Goal: Register for event/course

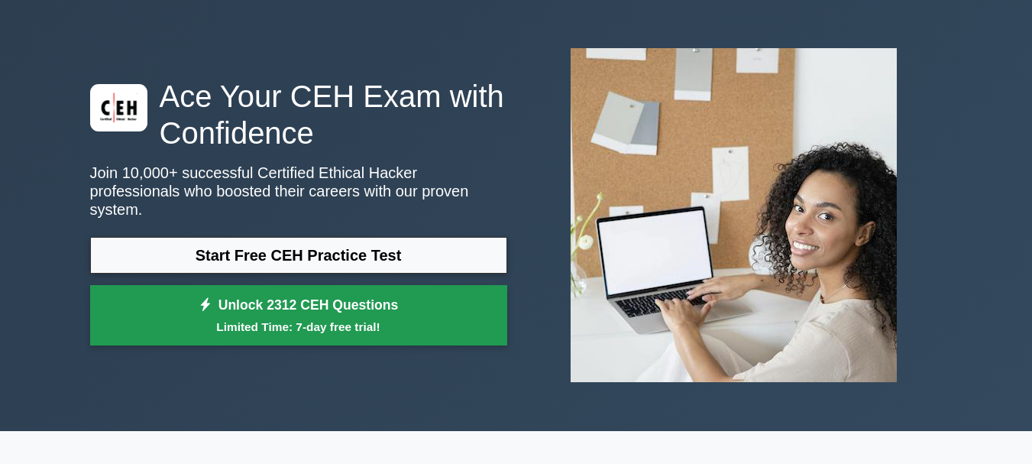
scroll to position [76, 0]
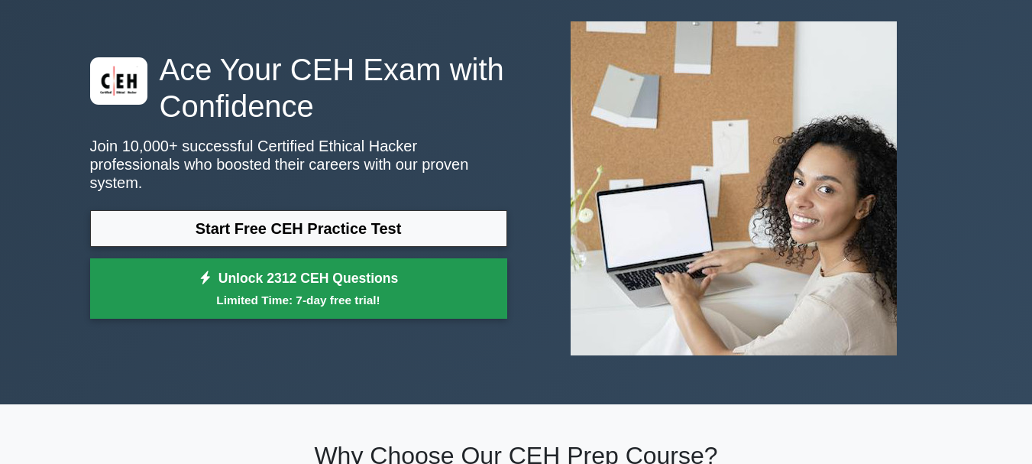
click at [273, 271] on link "Unlock 2312 CEH Questions Limited Time: 7-day free trial!" at bounding box center [298, 288] width 417 height 61
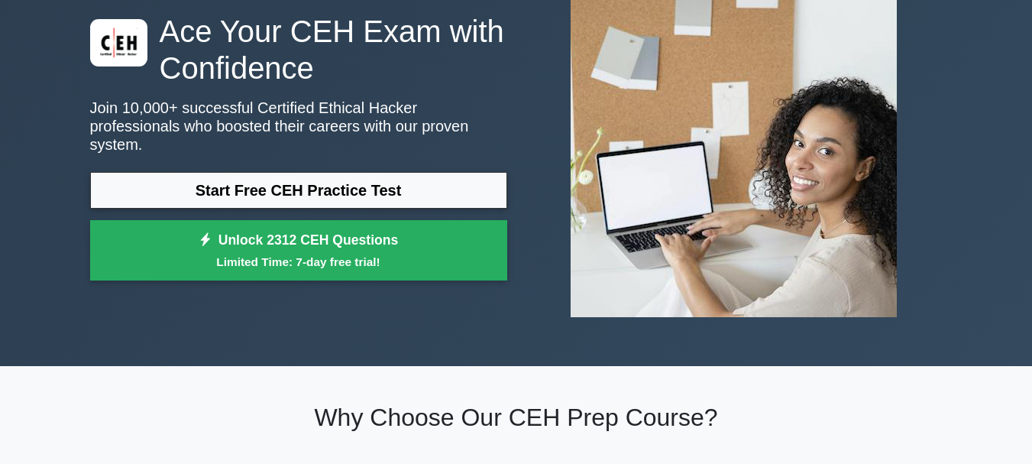
scroll to position [153, 0]
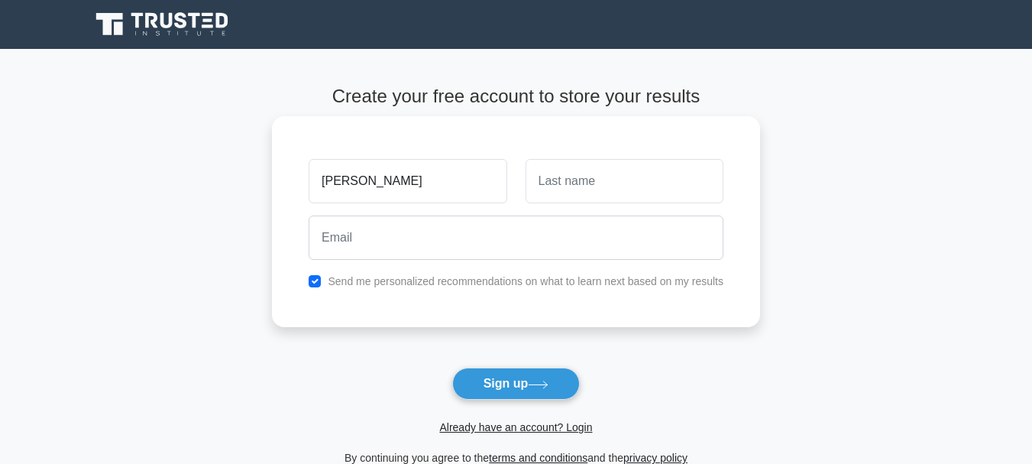
type input "[PERSON_NAME]"
click at [561, 177] on input "text" at bounding box center [624, 181] width 198 height 44
type input "CP"
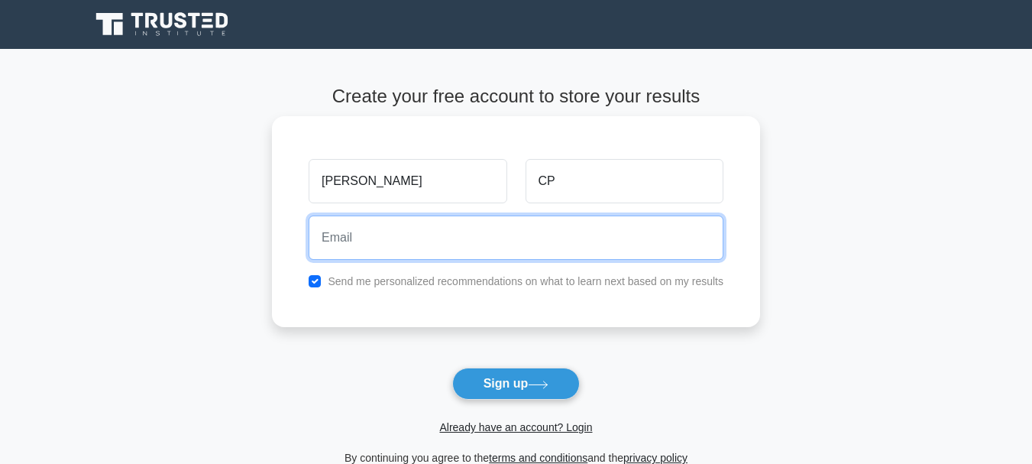
click at [517, 238] on input "email" at bounding box center [516, 237] width 415 height 44
type input "[EMAIL_ADDRESS][DOMAIN_NAME]"
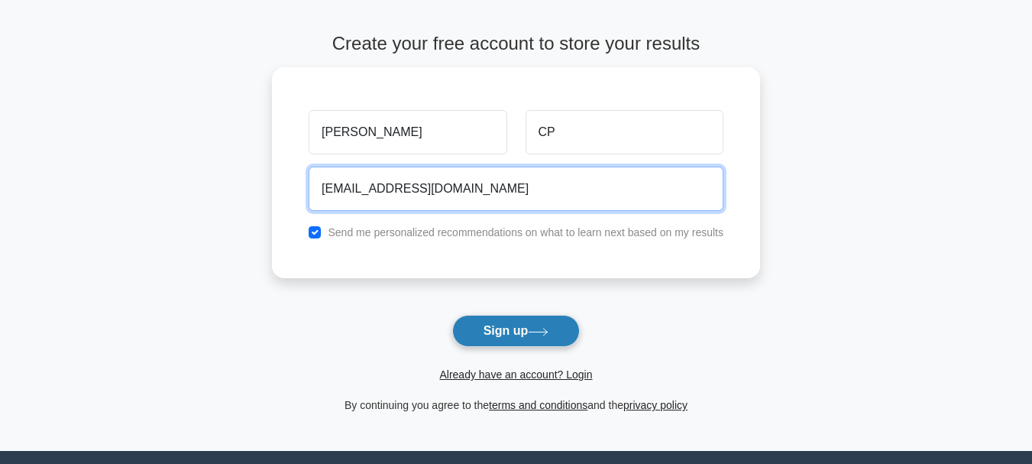
scroll to position [76, 0]
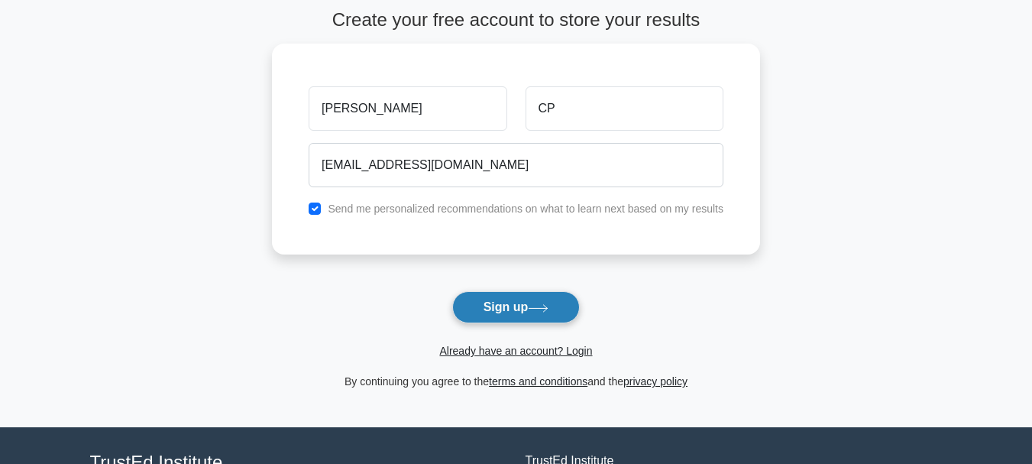
click at [475, 306] on button "Sign up" at bounding box center [516, 307] width 128 height 32
